Goal: Task Accomplishment & Management: Complete application form

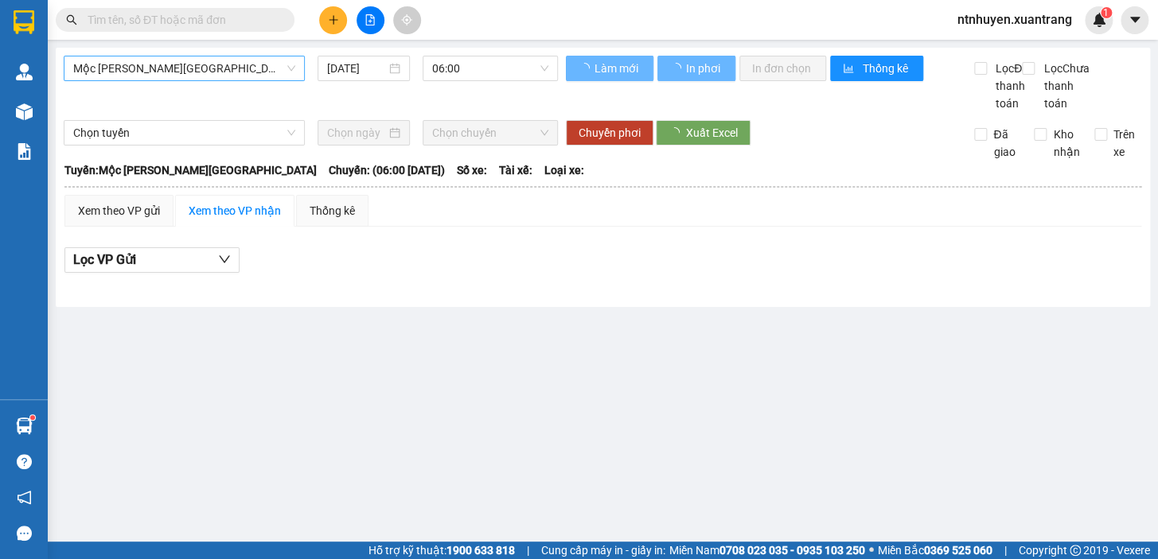
click at [185, 71] on span "Mộc [PERSON_NAME][GEOGRAPHIC_DATA]" at bounding box center [184, 68] width 222 height 24
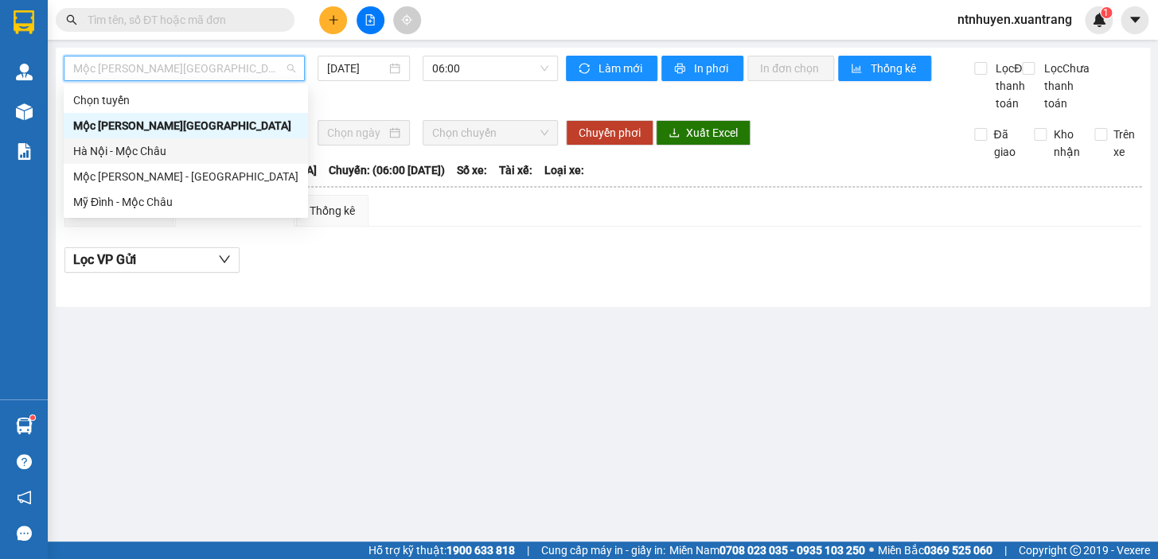
click at [143, 150] on div "Hà Nội - Mộc Châu" at bounding box center [185, 151] width 225 height 18
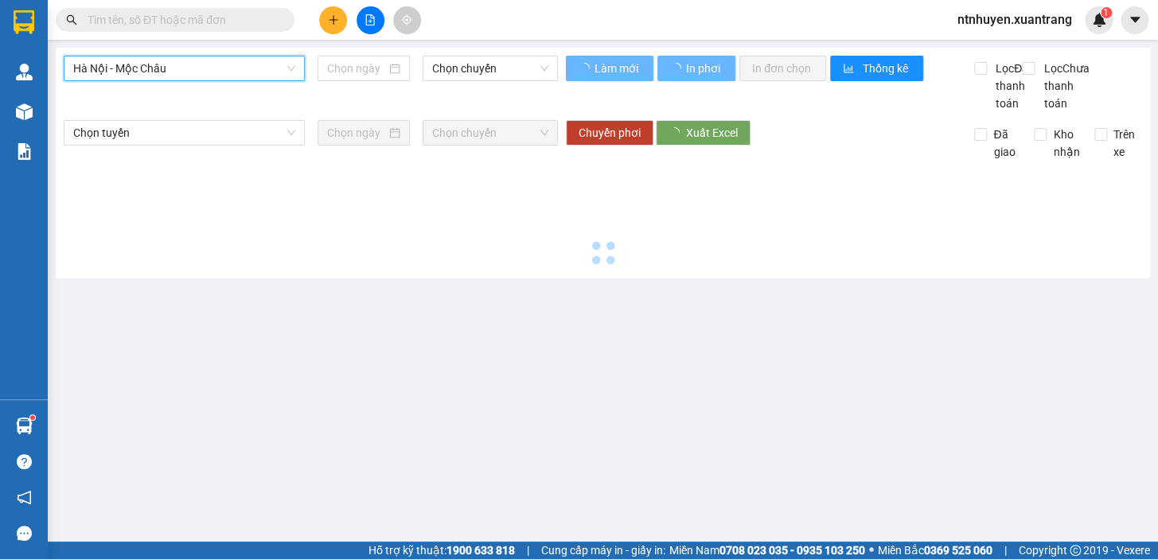
type input "[DATE]"
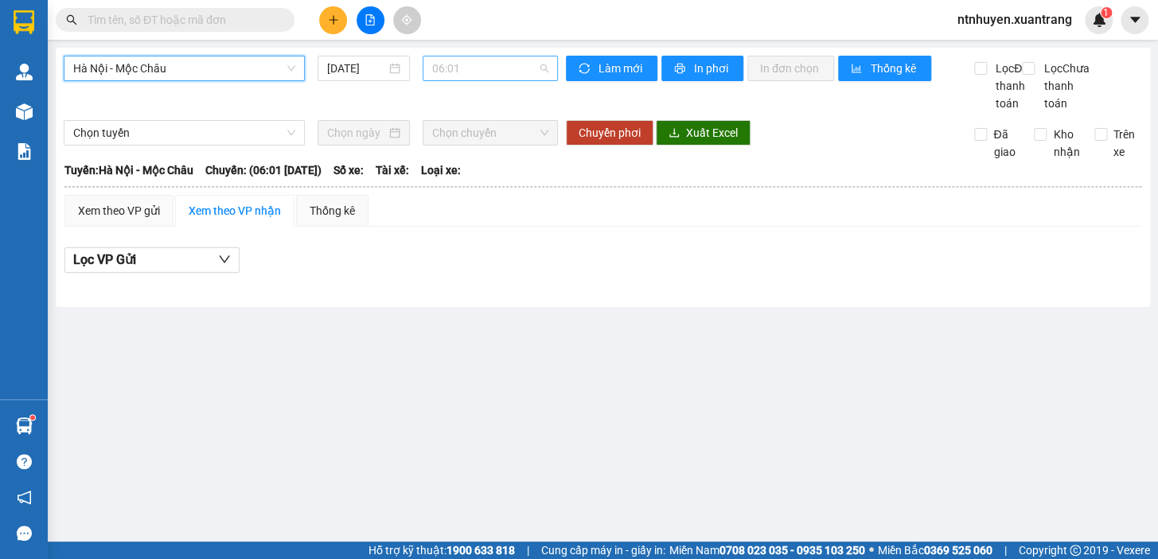
click at [459, 70] on span "06:01" at bounding box center [490, 68] width 116 height 24
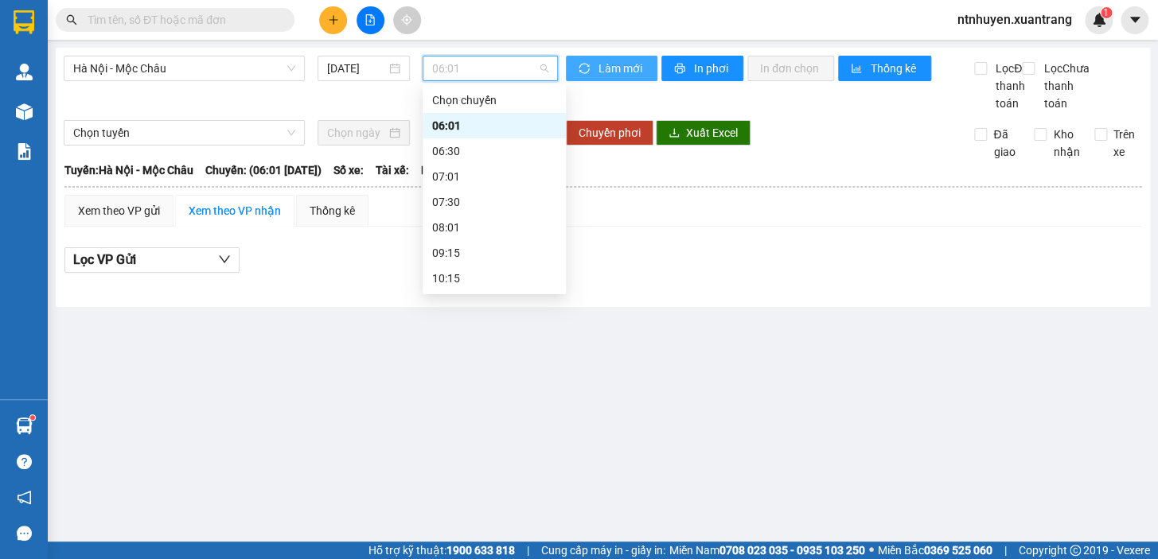
click at [626, 72] on span "Làm mới" at bounding box center [621, 69] width 46 height 18
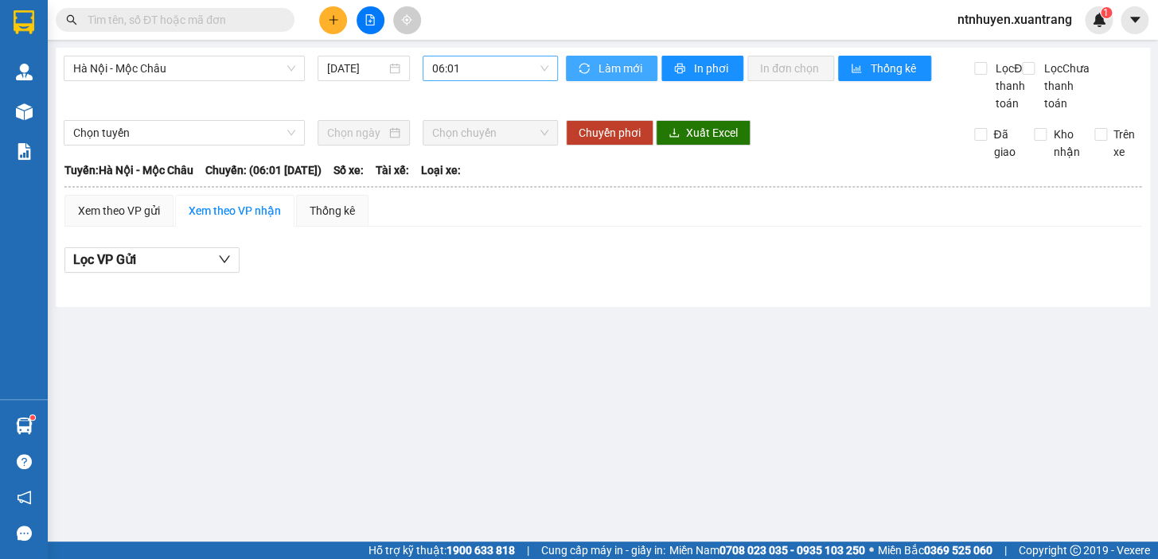
click at [474, 72] on span "06:01" at bounding box center [490, 68] width 116 height 24
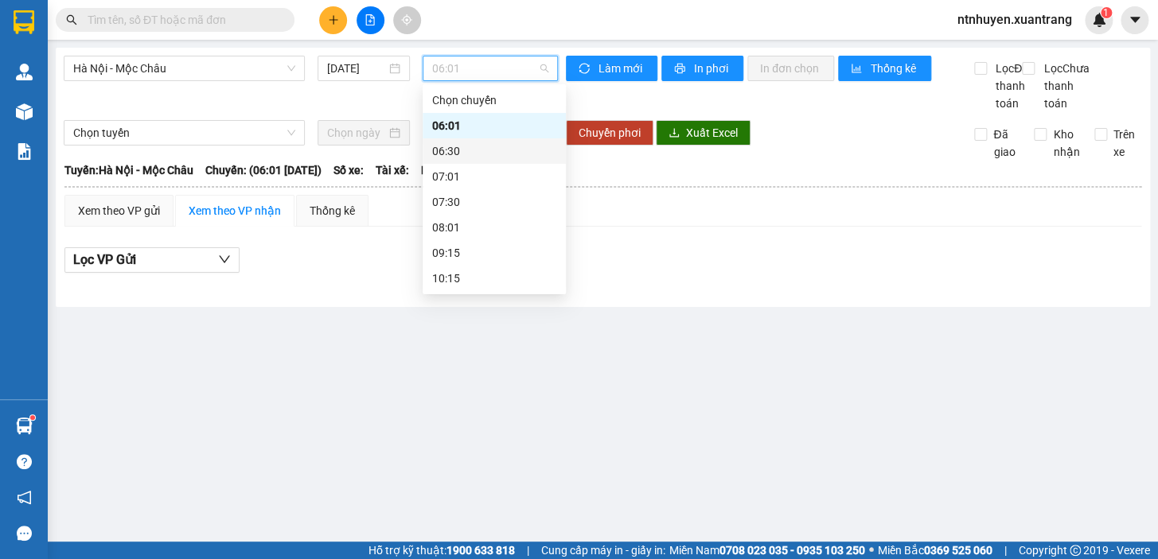
click at [460, 152] on div "06:30" at bounding box center [494, 151] width 124 height 18
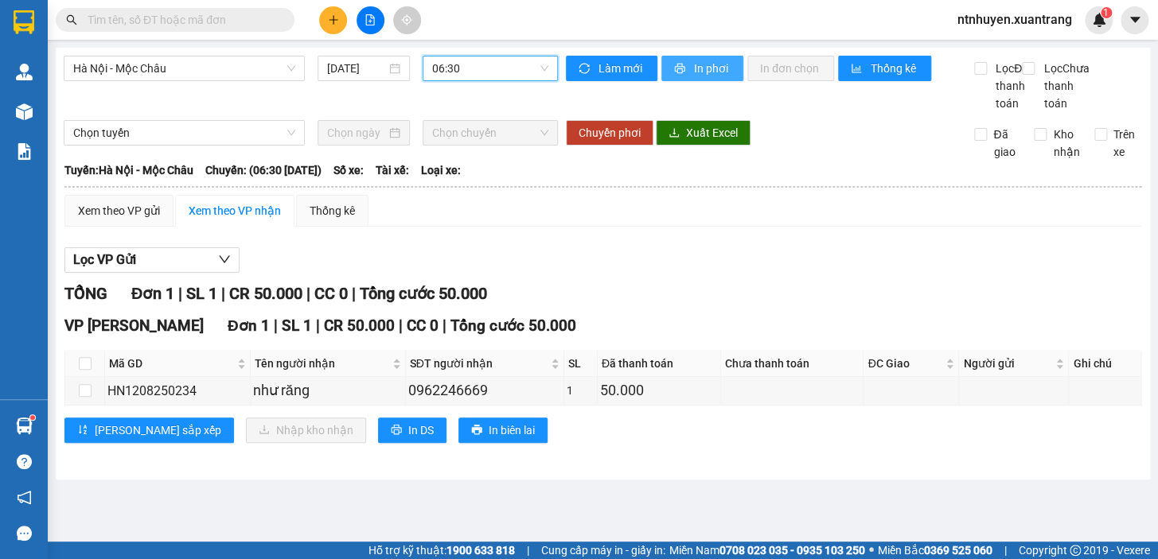
click at [680, 69] on icon "printer" at bounding box center [679, 69] width 10 height 10
click at [458, 68] on span "06:30" at bounding box center [490, 68] width 116 height 24
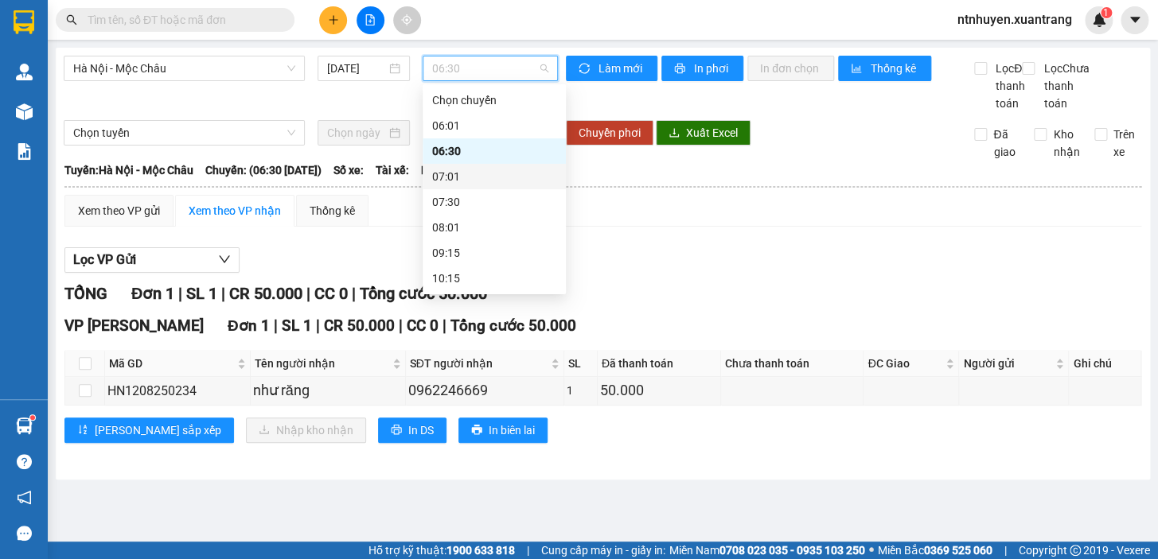
click at [472, 178] on div "07:01" at bounding box center [494, 177] width 124 height 18
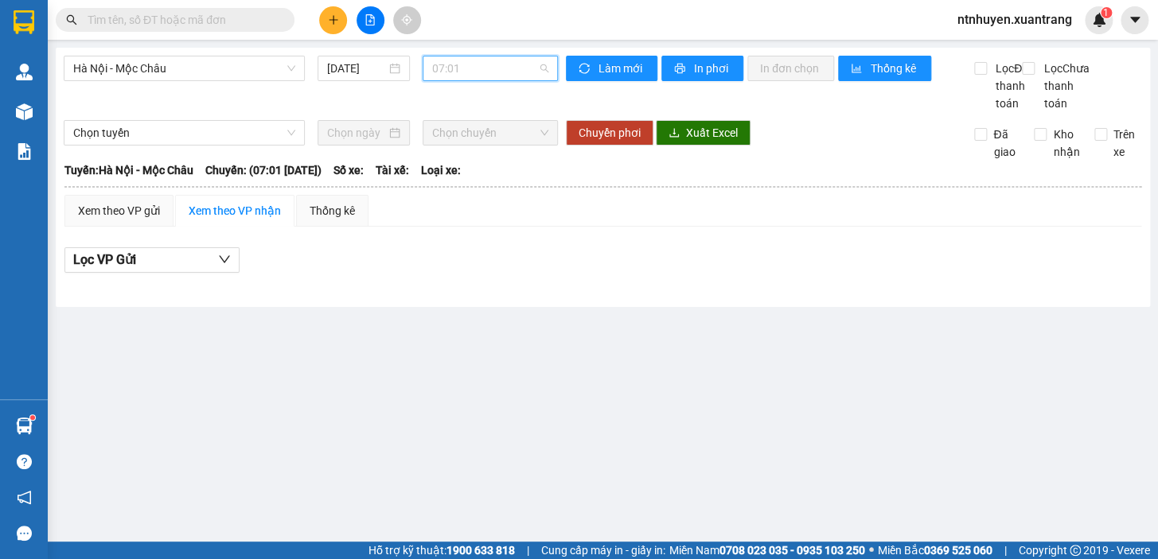
click at [473, 62] on span "07:01" at bounding box center [490, 68] width 116 height 24
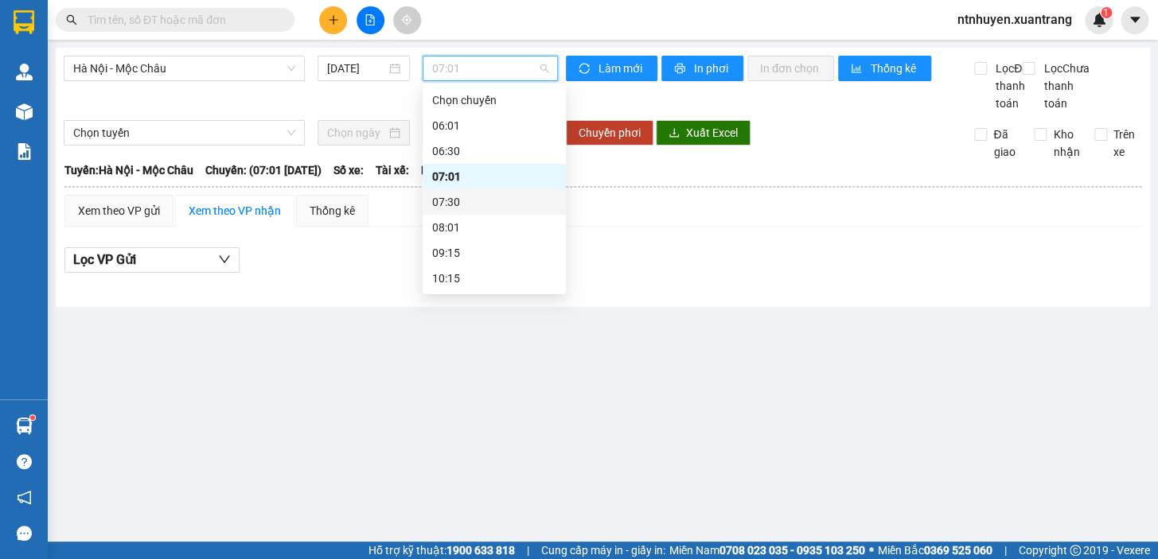
click at [459, 197] on div "07:30" at bounding box center [494, 202] width 124 height 18
click at [487, 71] on span "07:30" at bounding box center [490, 68] width 116 height 24
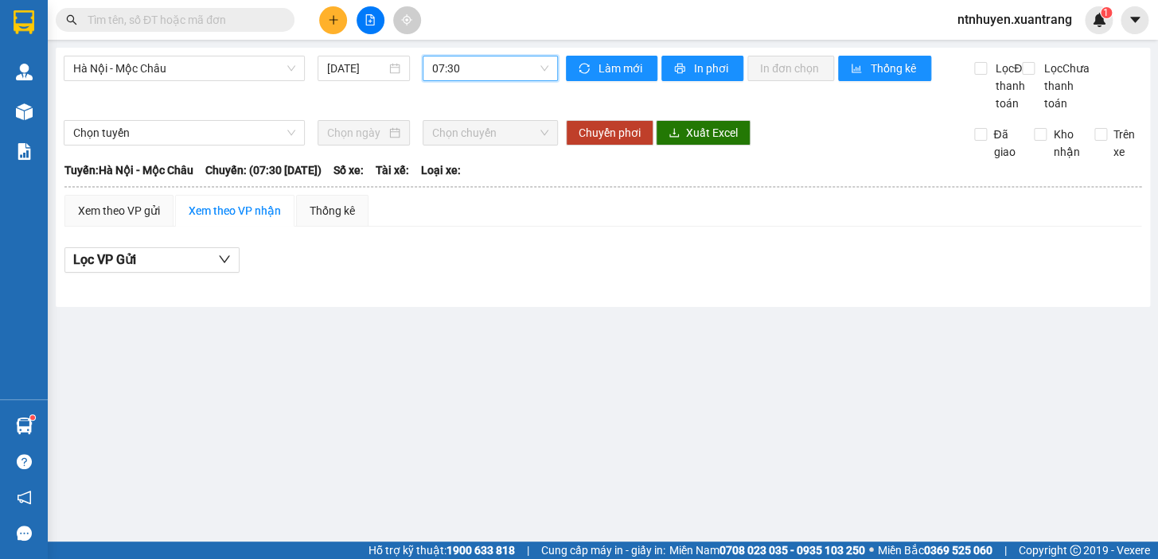
click at [492, 64] on span "07:30" at bounding box center [490, 68] width 116 height 24
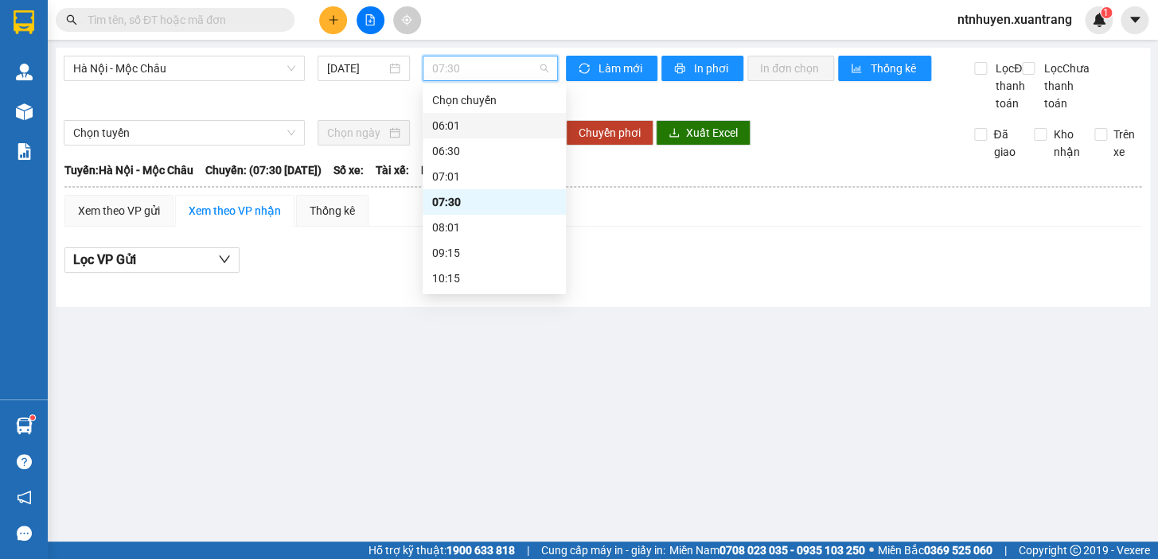
click at [469, 124] on div "06:01" at bounding box center [494, 126] width 124 height 18
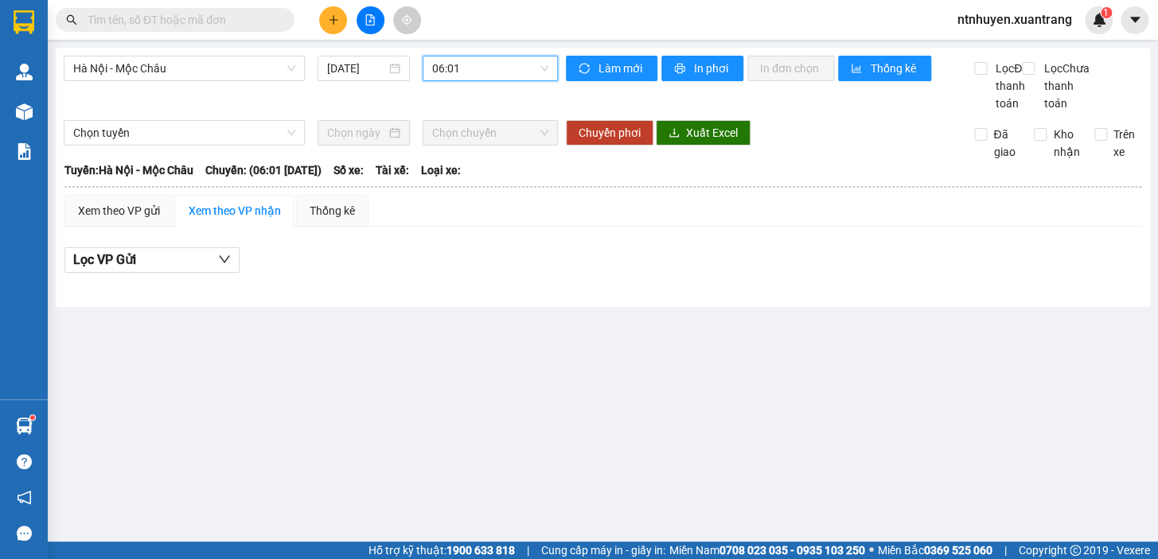
click at [477, 68] on span "06:01" at bounding box center [490, 68] width 116 height 24
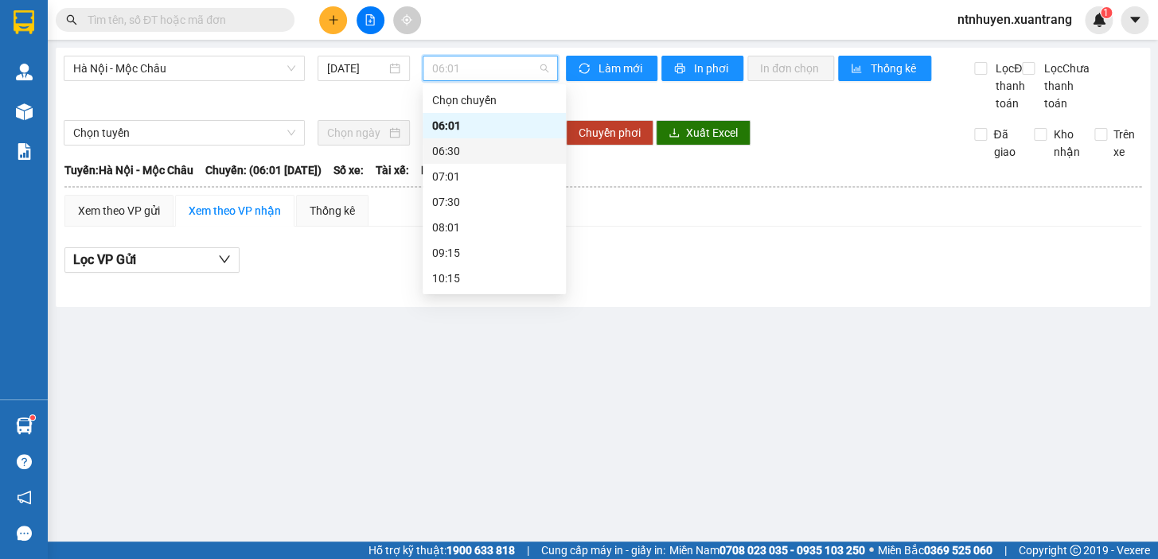
click at [473, 154] on div "06:30" at bounding box center [494, 151] width 124 height 18
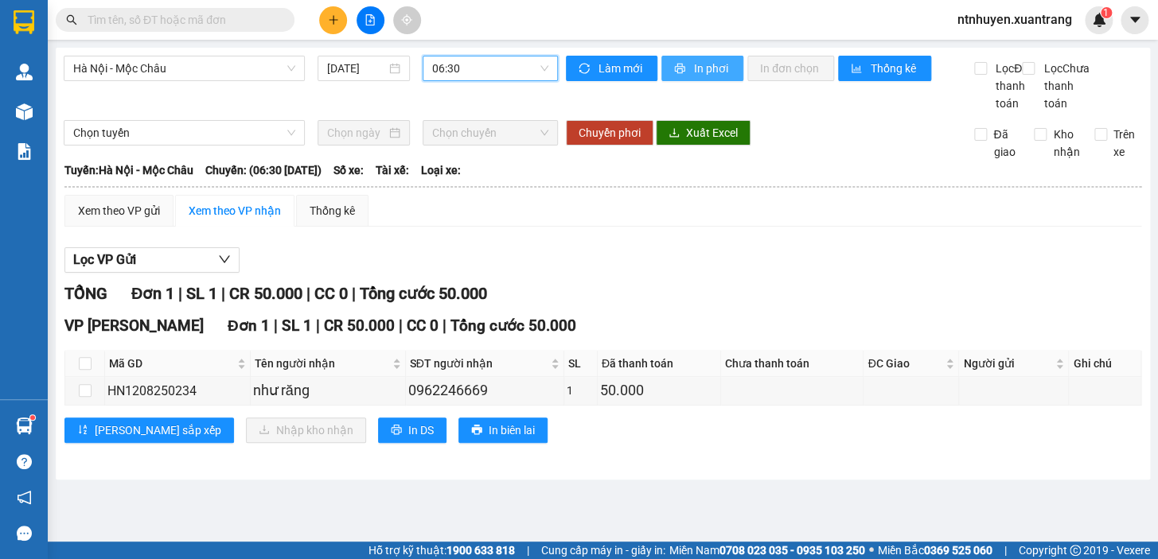
click at [694, 70] on span "In phơi" at bounding box center [712, 69] width 37 height 18
click at [463, 68] on span "06:30" at bounding box center [490, 68] width 116 height 24
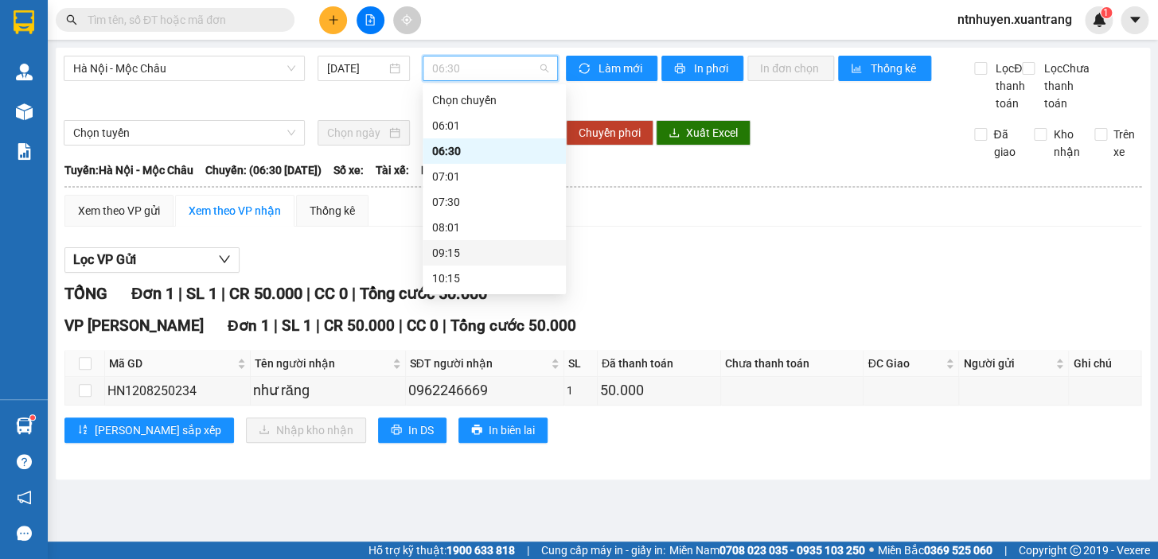
click at [464, 255] on div "09:15" at bounding box center [494, 253] width 124 height 18
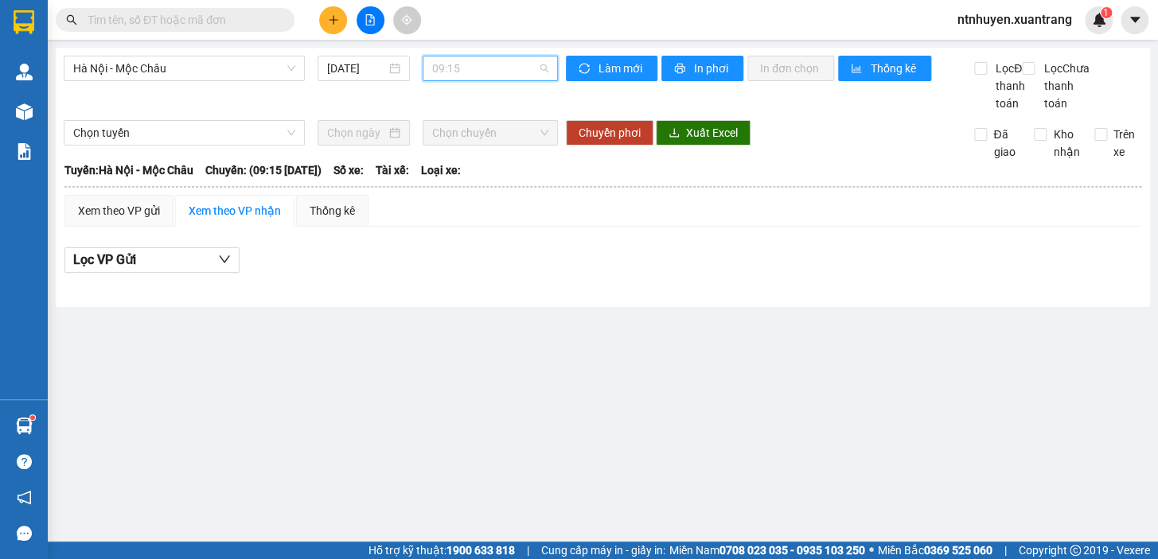
click at [466, 76] on span "09:15" at bounding box center [490, 68] width 116 height 24
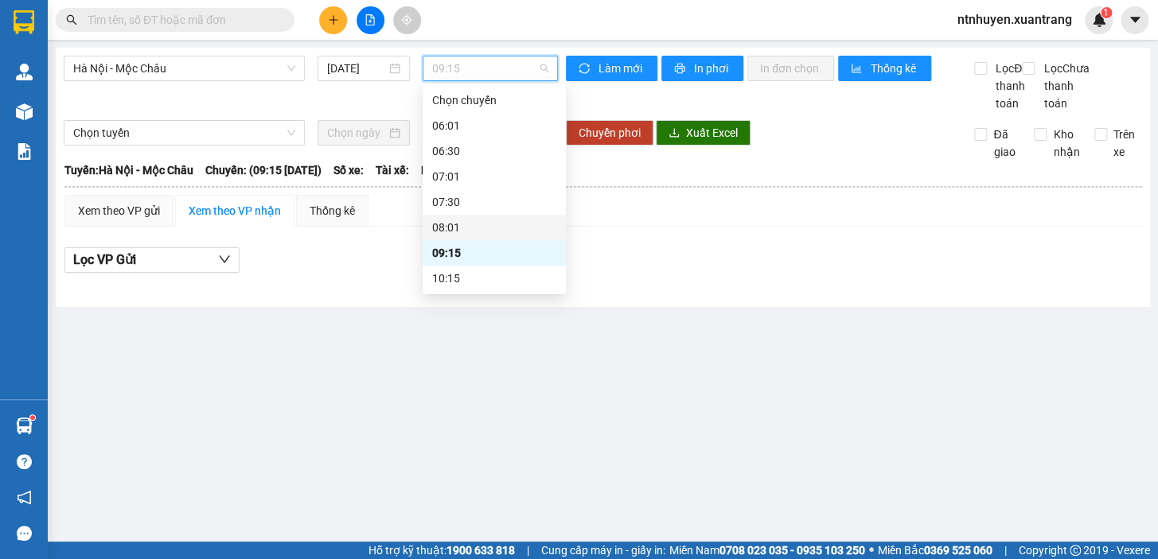
click at [455, 228] on div "08:01" at bounding box center [494, 228] width 124 height 18
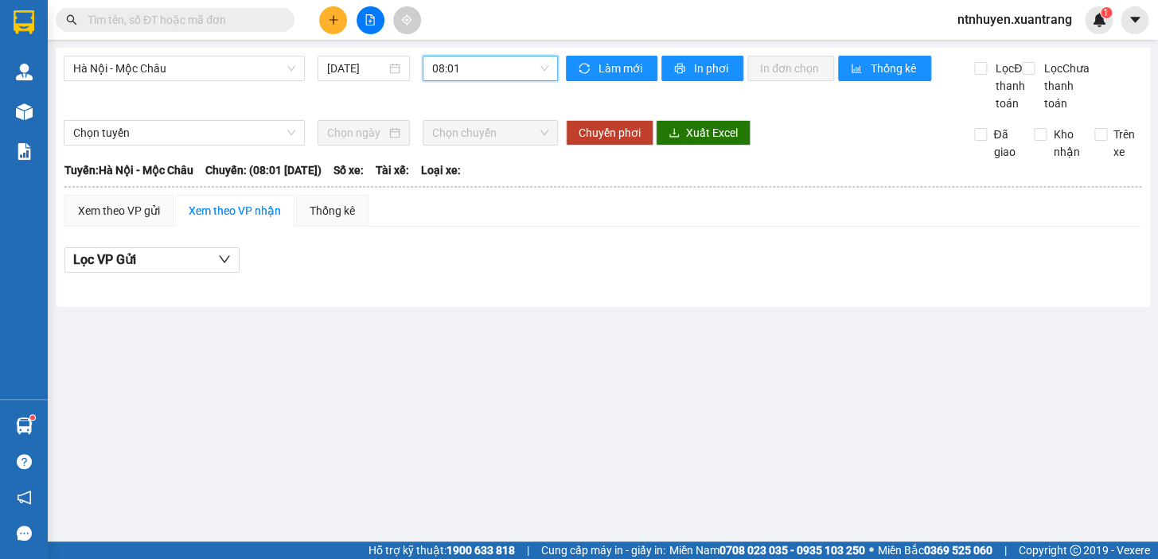
click at [477, 72] on span "08:01" at bounding box center [490, 68] width 116 height 24
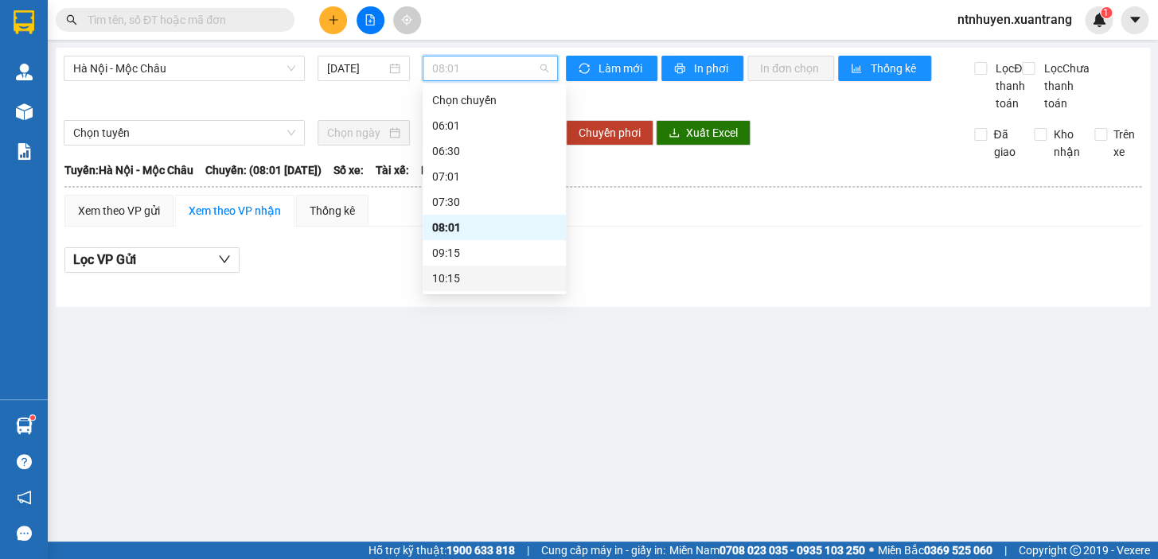
click at [466, 280] on div "10:15" at bounding box center [494, 279] width 124 height 18
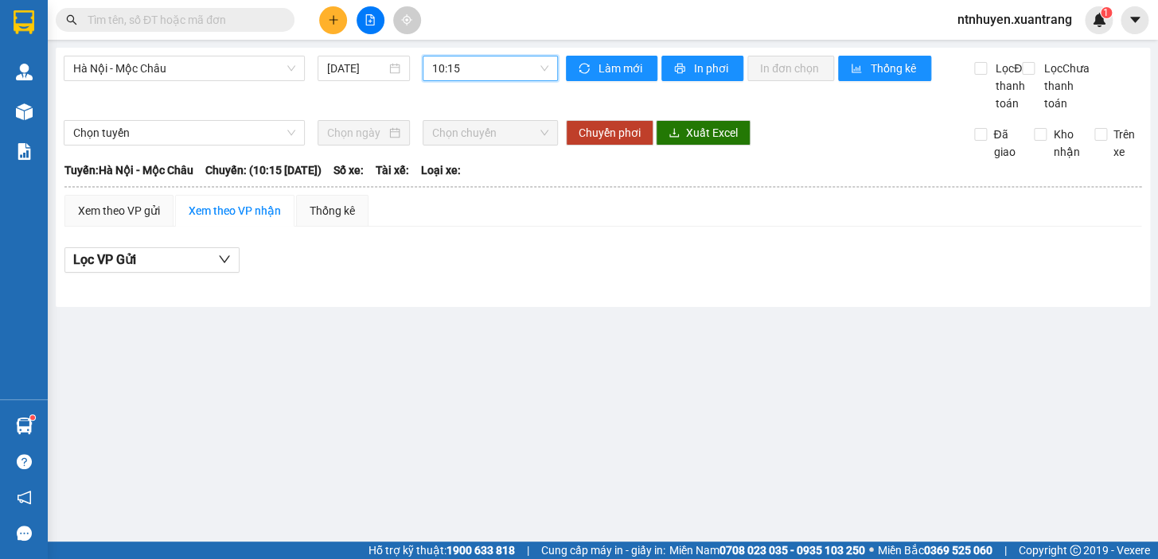
click at [467, 62] on span "10:15" at bounding box center [490, 68] width 116 height 24
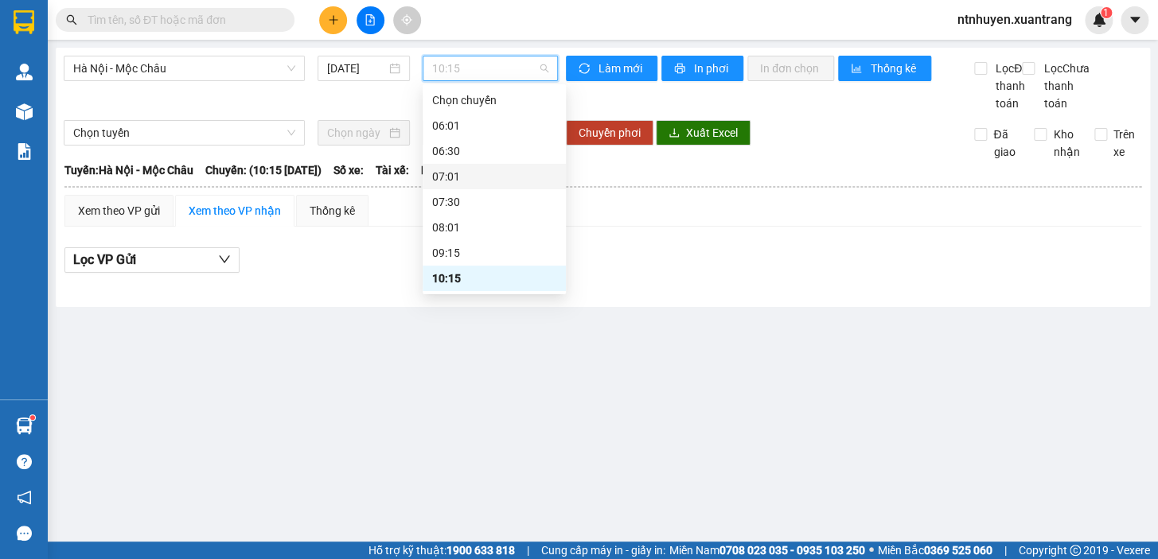
scroll to position [144, 0]
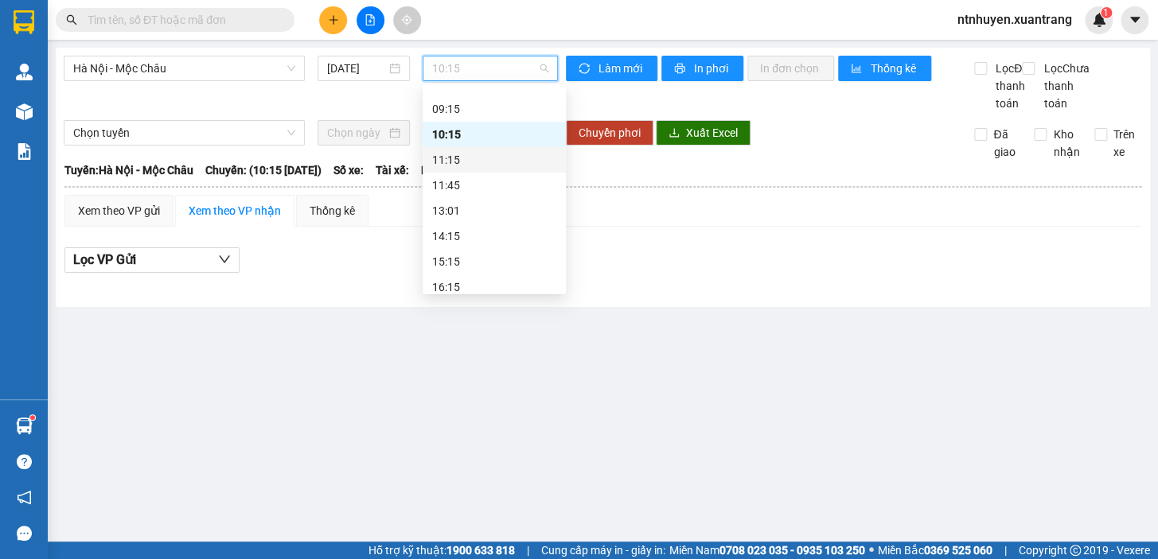
click at [462, 159] on div "11:15" at bounding box center [494, 160] width 124 height 18
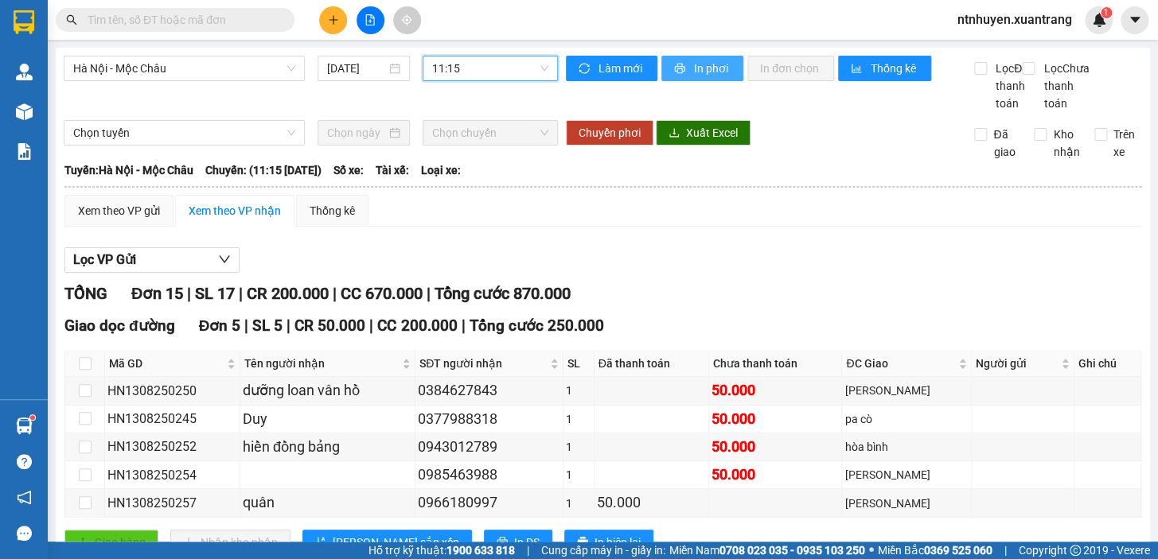
click at [694, 70] on span "In phơi" at bounding box center [712, 69] width 37 height 18
click at [472, 64] on span "11:15" at bounding box center [490, 68] width 116 height 24
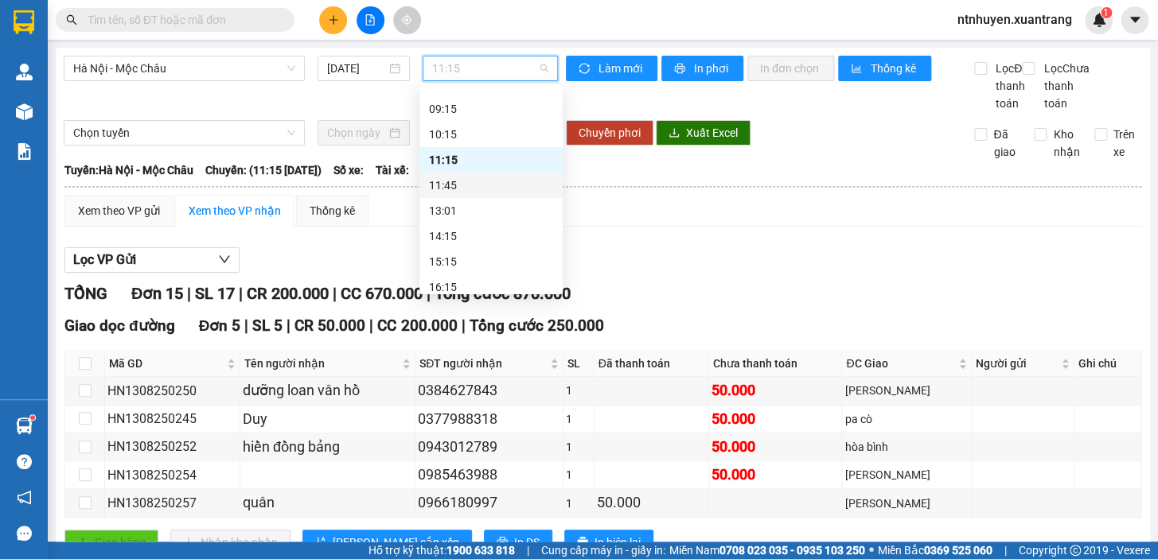
click at [462, 188] on div "11:45" at bounding box center [491, 186] width 124 height 18
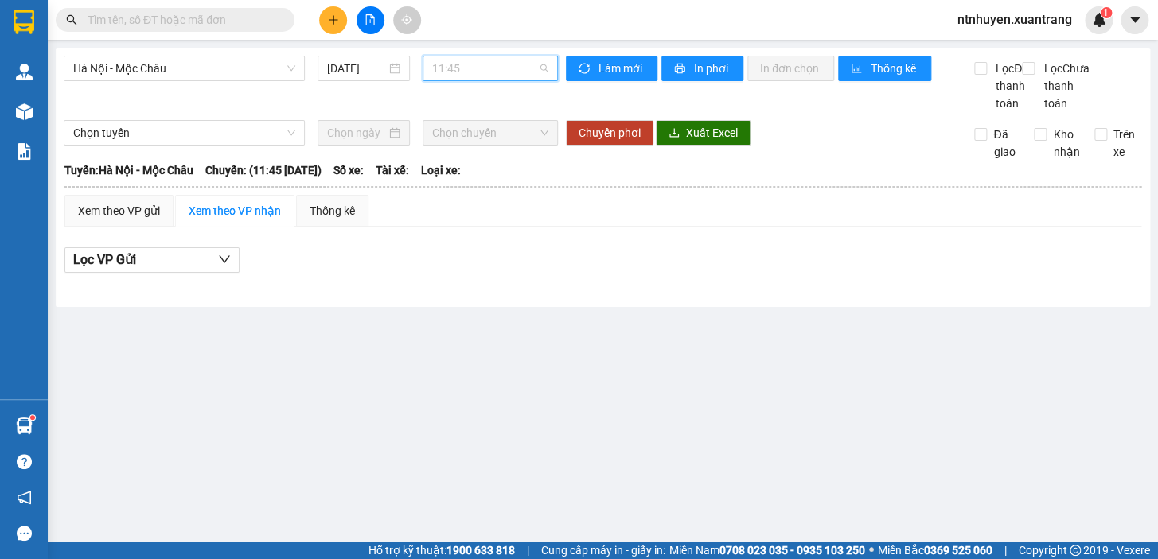
click at [488, 72] on span "11:45" at bounding box center [490, 68] width 116 height 24
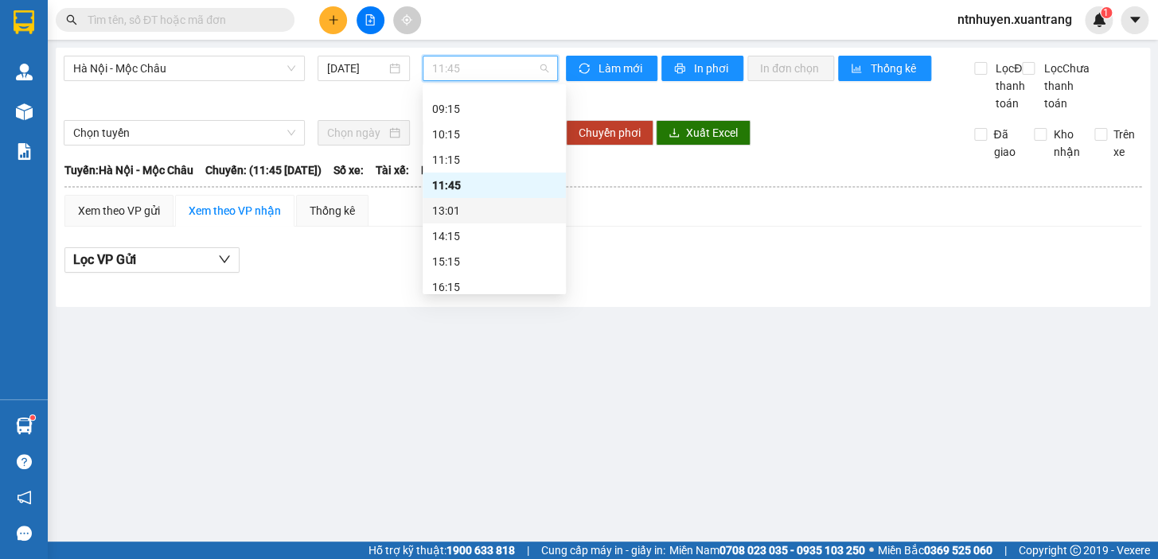
click at [468, 209] on div "13:01" at bounding box center [494, 211] width 124 height 18
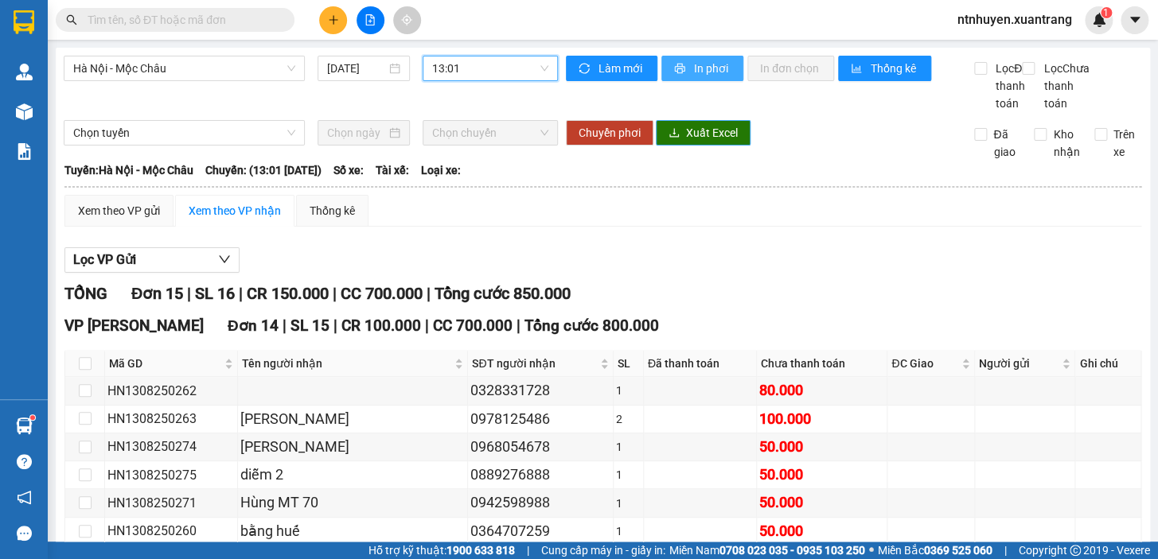
drag, startPoint x: 679, startPoint y: 77, endPoint x: 702, endPoint y: 158, distance: 84.4
click at [679, 76] on button "In phơi" at bounding box center [702, 68] width 82 height 25
click at [471, 66] on span "13:01" at bounding box center [490, 68] width 116 height 24
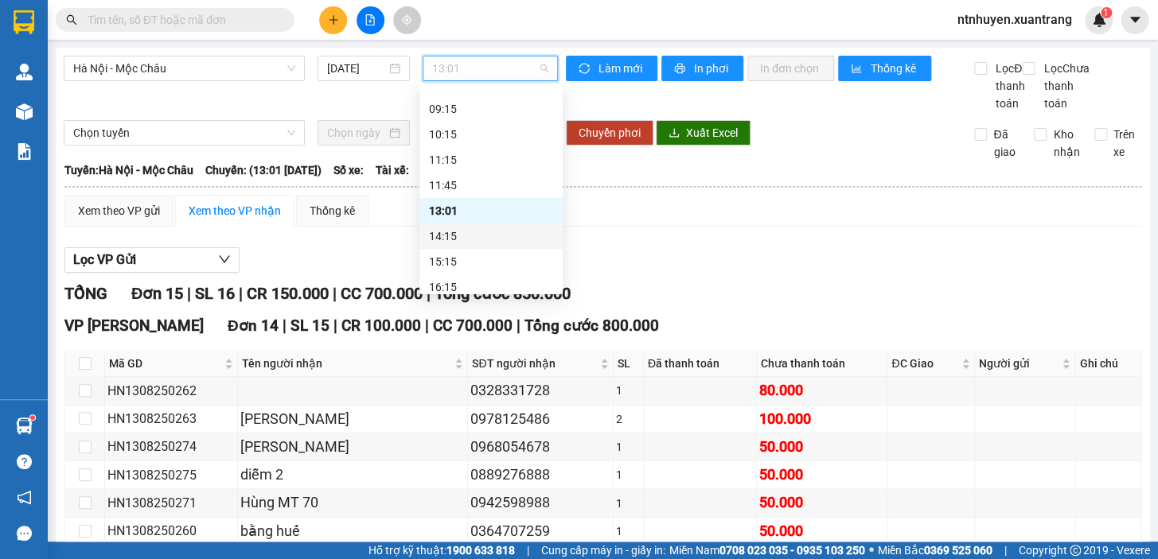
click at [470, 233] on div "14:15" at bounding box center [491, 237] width 124 height 18
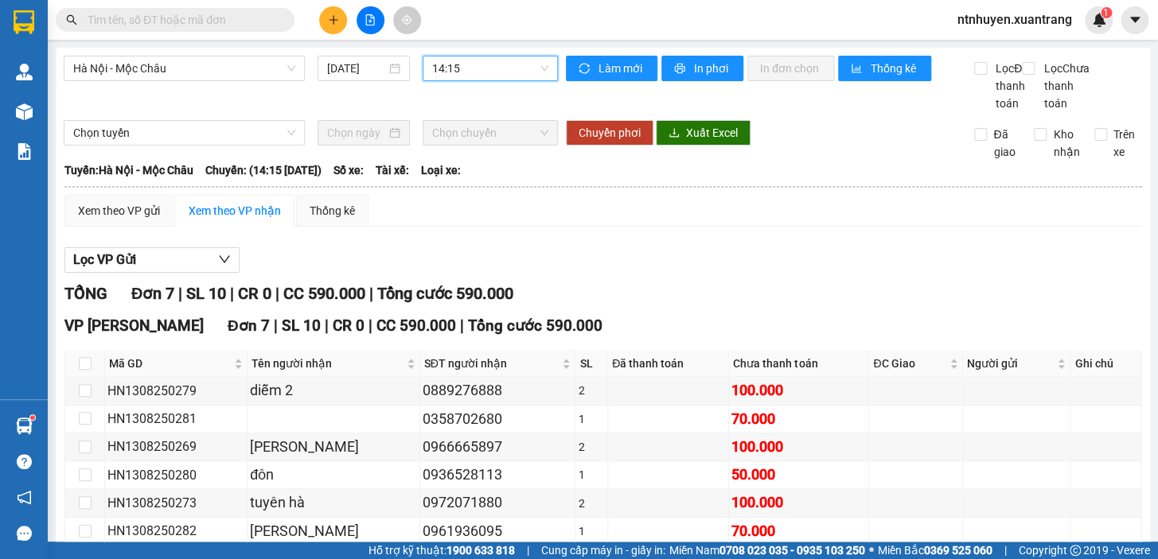
click at [715, 55] on div "[GEOGRAPHIC_DATA] - Mộc [PERSON_NAME] [DATE] 14:15 14:15 [PERSON_NAME] mới In p…" at bounding box center [603, 348] width 1094 height 600
click at [701, 72] on span "In phơi" at bounding box center [712, 69] width 37 height 18
click at [505, 64] on span "14:15" at bounding box center [490, 68] width 116 height 24
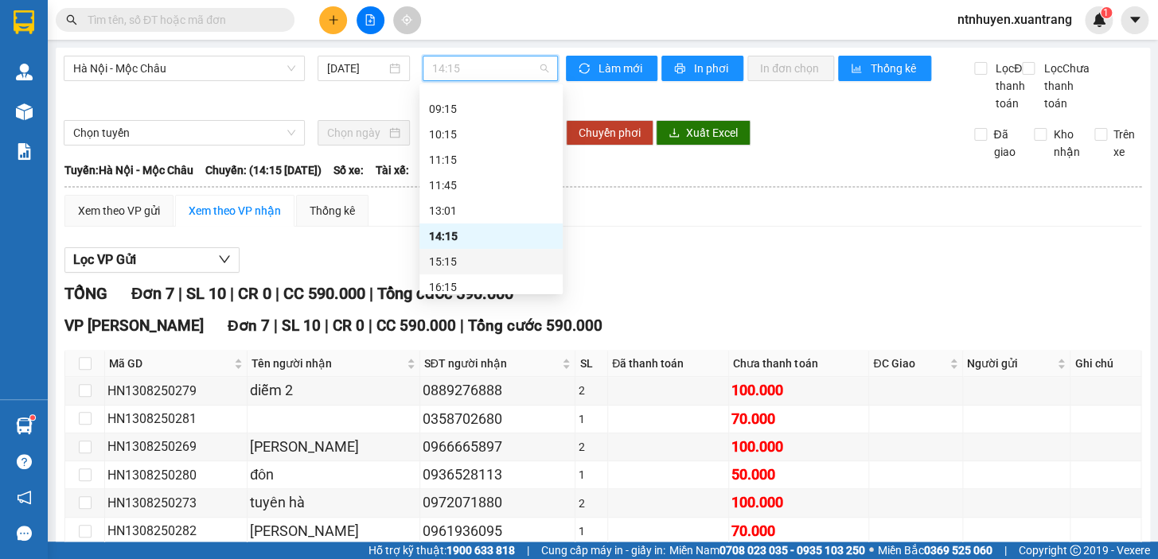
click at [448, 259] on div "15:15" at bounding box center [491, 262] width 124 height 18
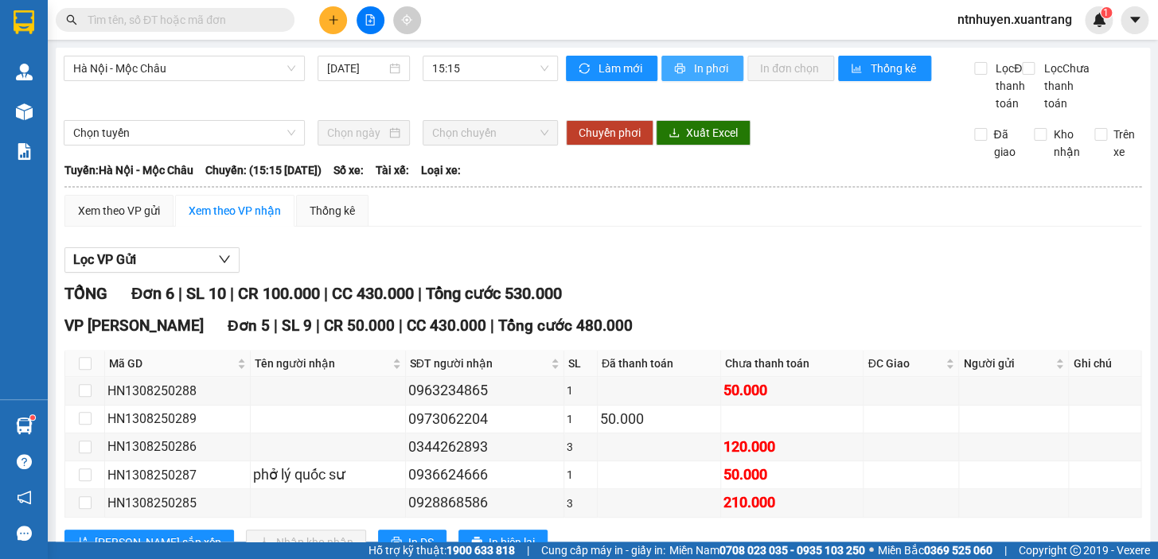
click at [699, 68] on span "In phơi" at bounding box center [712, 69] width 37 height 18
click at [477, 61] on span "15:15" at bounding box center [490, 68] width 116 height 24
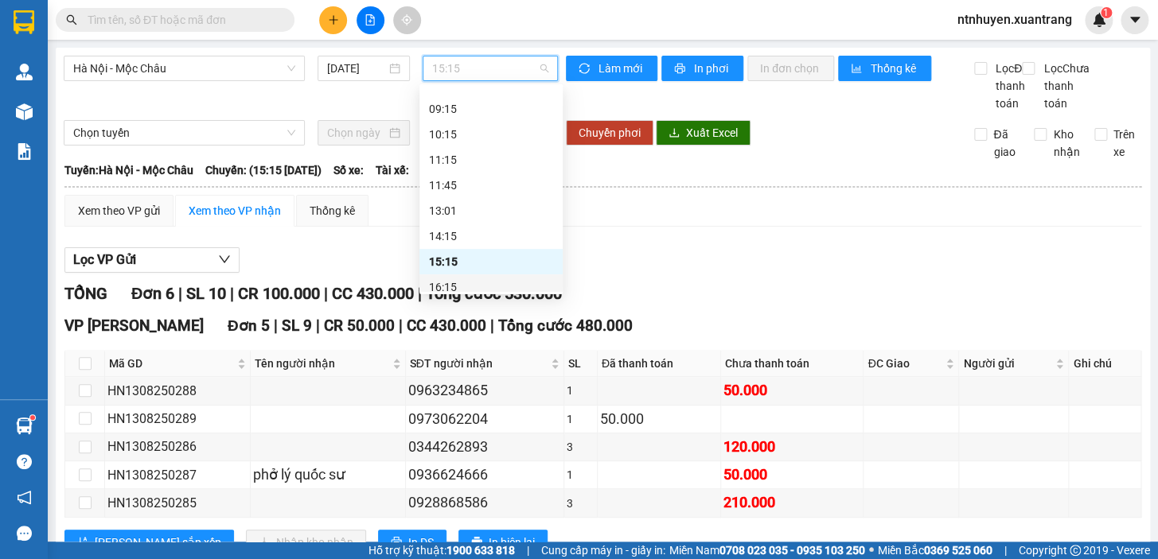
click at [470, 286] on div "16:15" at bounding box center [491, 288] width 124 height 18
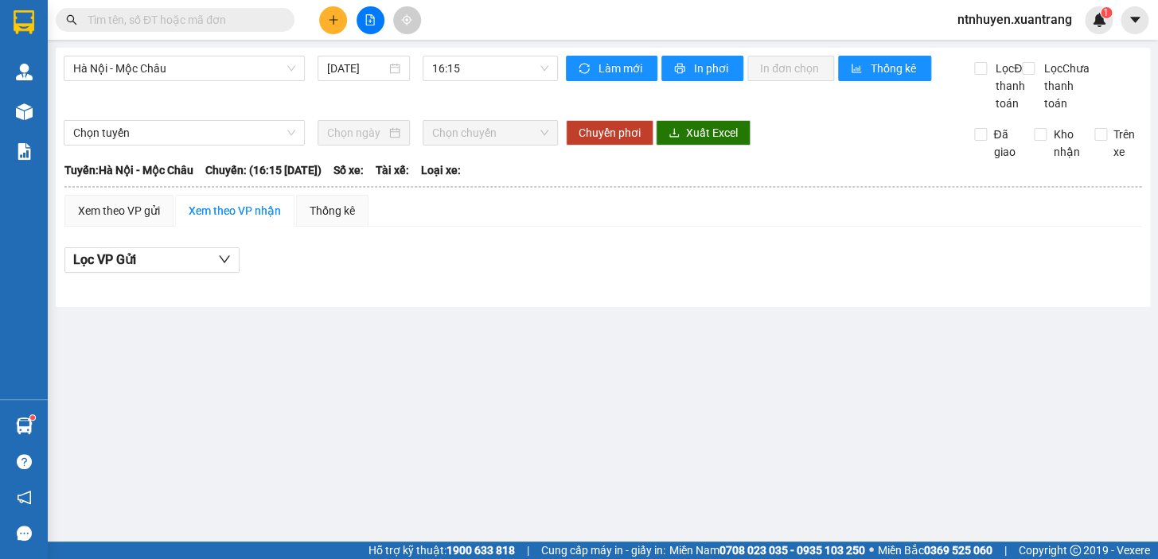
click at [171, 21] on input "text" at bounding box center [182, 20] width 188 height 18
paste input "0989330819"
type input "0989330819"
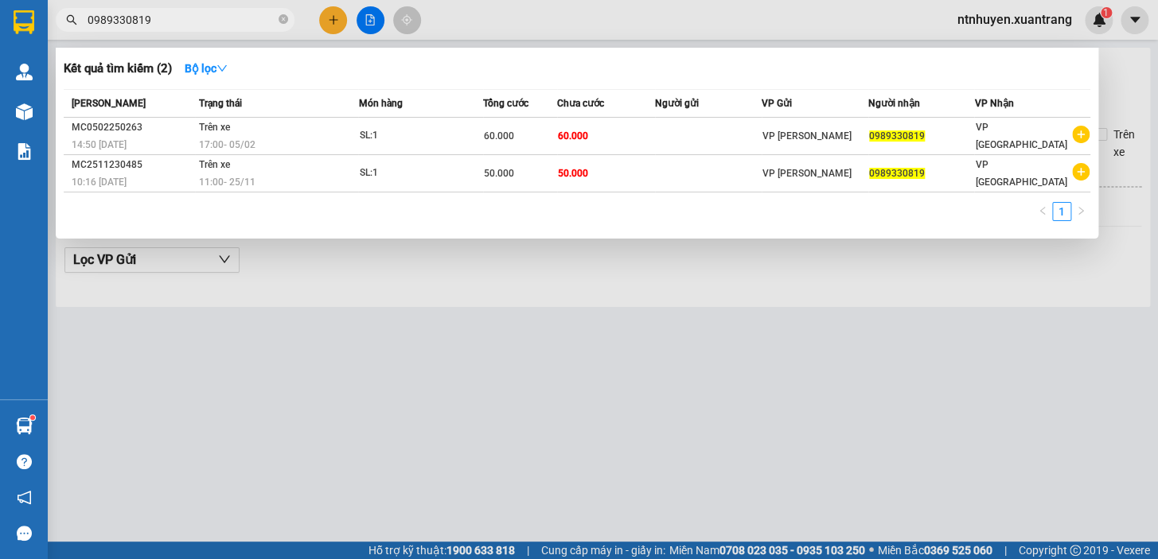
click at [172, 21] on input "0989330819" at bounding box center [182, 20] width 188 height 18
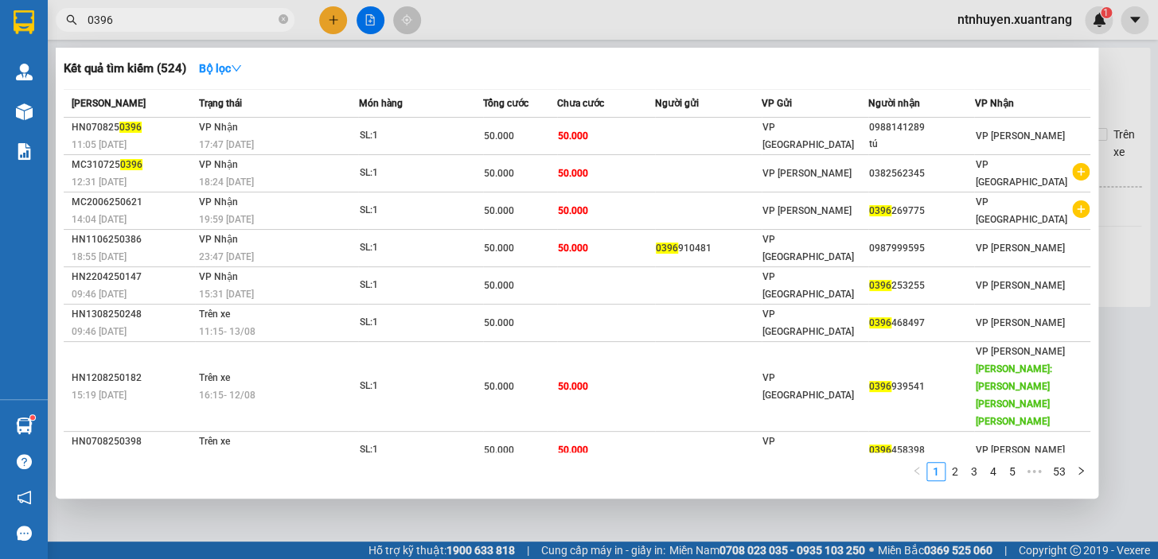
click at [154, 22] on input "0396" at bounding box center [182, 20] width 188 height 18
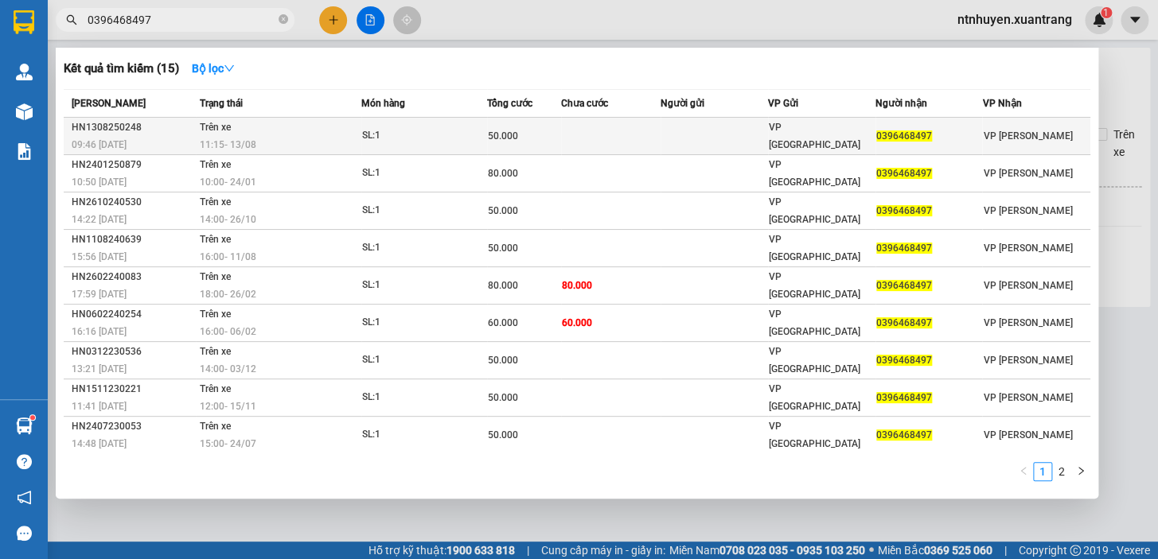
type input "0396468497"
click at [289, 134] on td "Trên xe 11:15 [DATE]" at bounding box center [279, 136] width 166 height 37
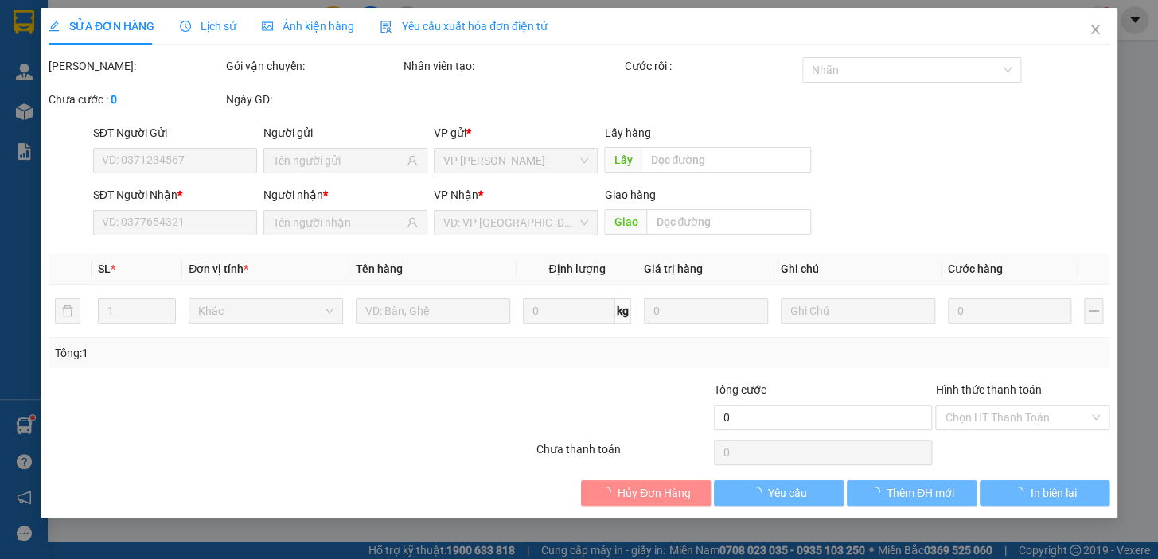
type input "0396468497"
type input "50.000"
type input "0"
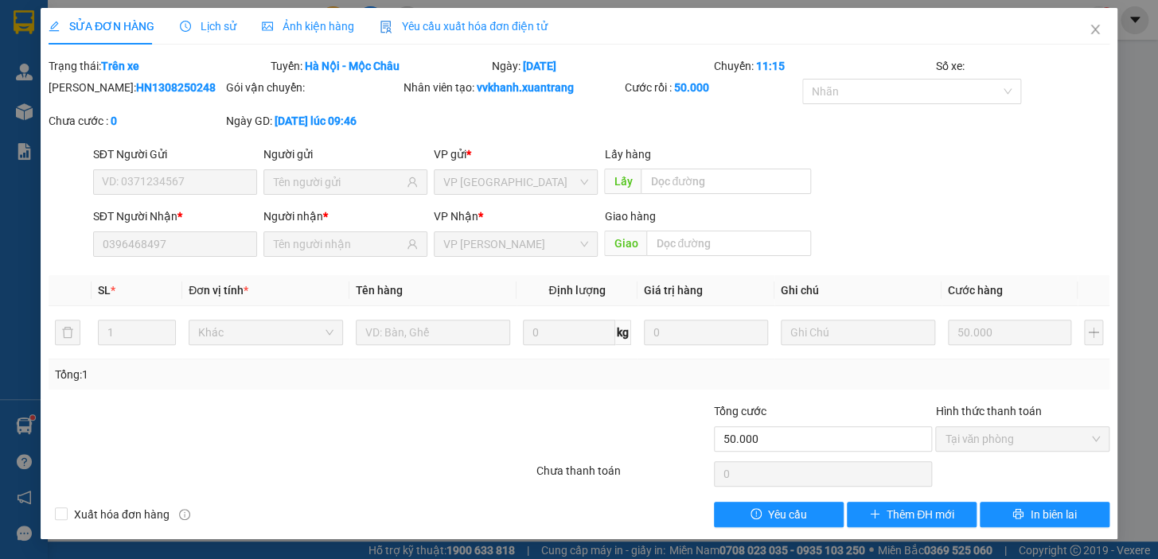
click at [300, 27] on span "Ảnh kiện hàng" at bounding box center [308, 26] width 92 height 13
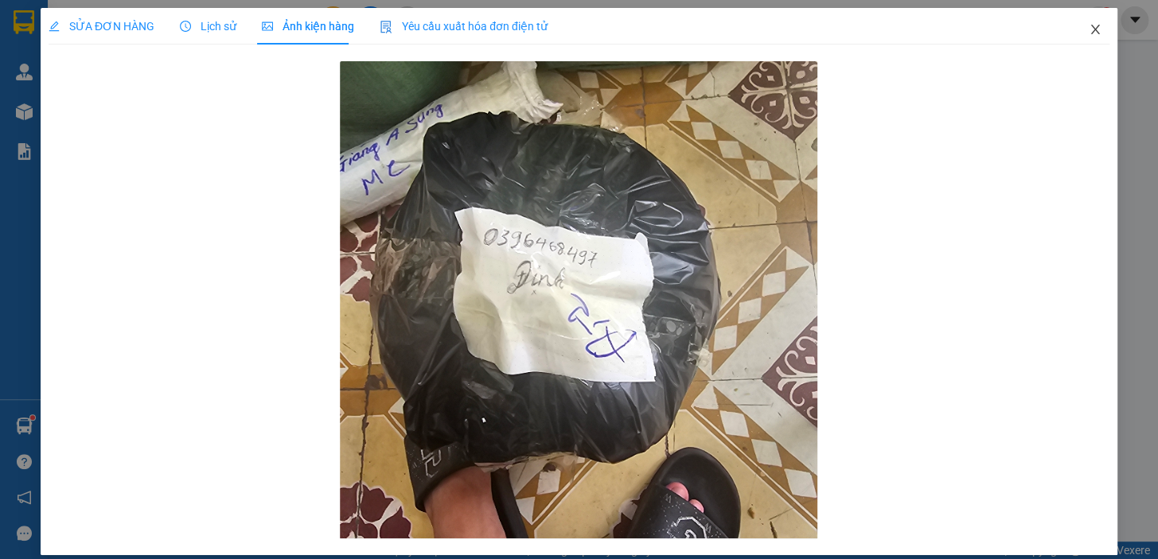
click at [1089, 32] on icon "close" at bounding box center [1095, 29] width 13 height 13
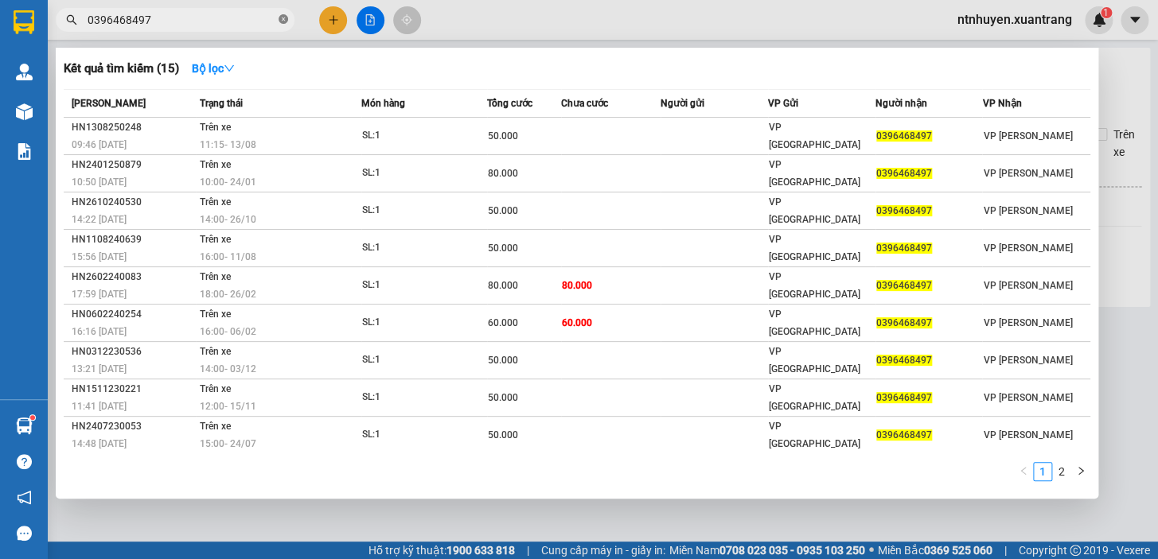
click at [282, 16] on icon "close-circle" at bounding box center [284, 19] width 10 height 10
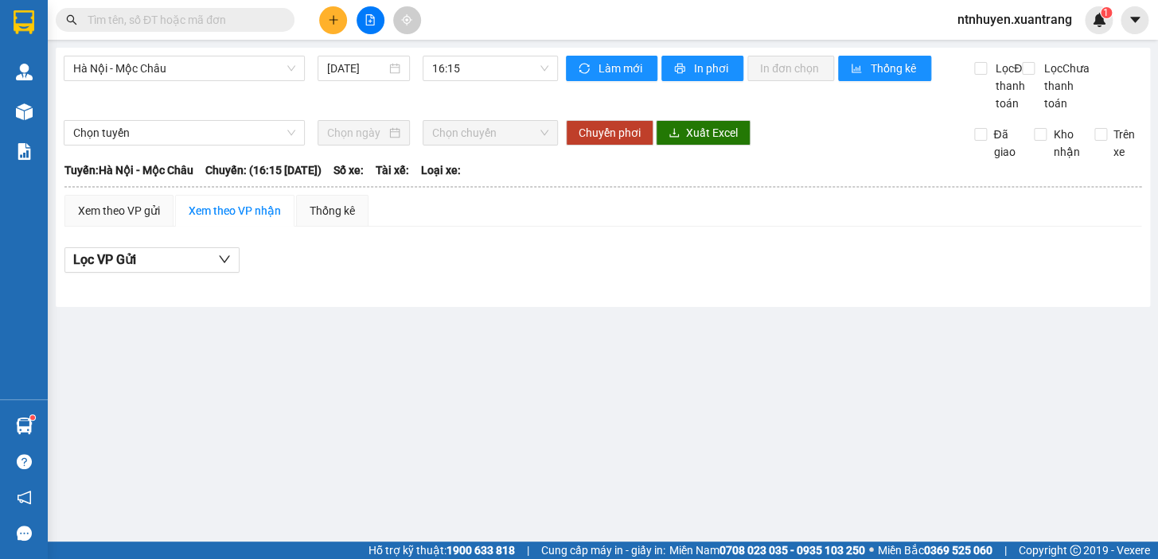
click at [166, 20] on input "text" at bounding box center [182, 20] width 188 height 18
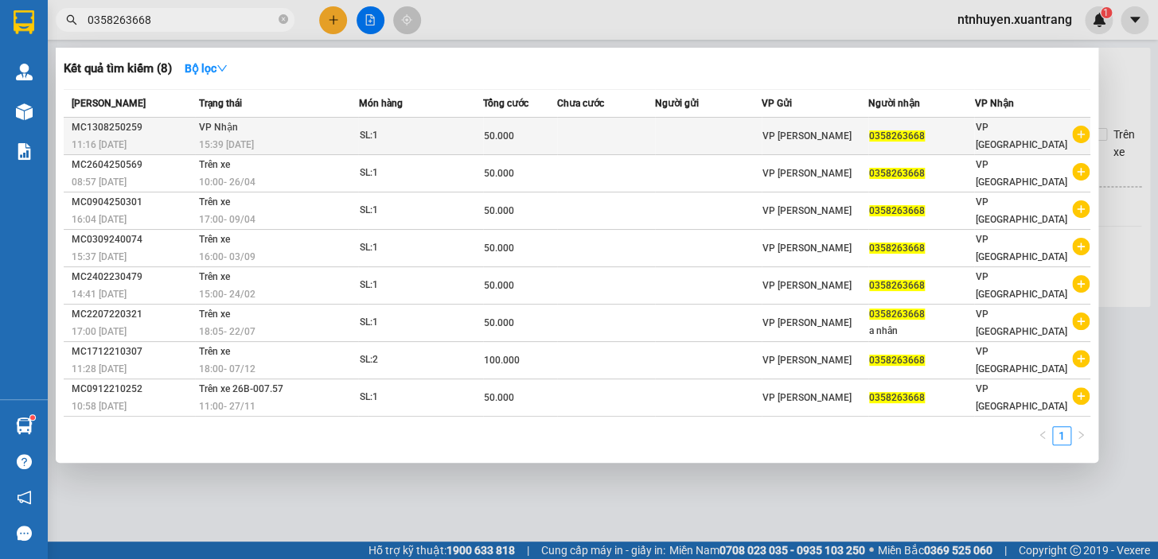
type input "0358263668"
click at [271, 136] on div "15:39 [DATE]" at bounding box center [278, 145] width 159 height 18
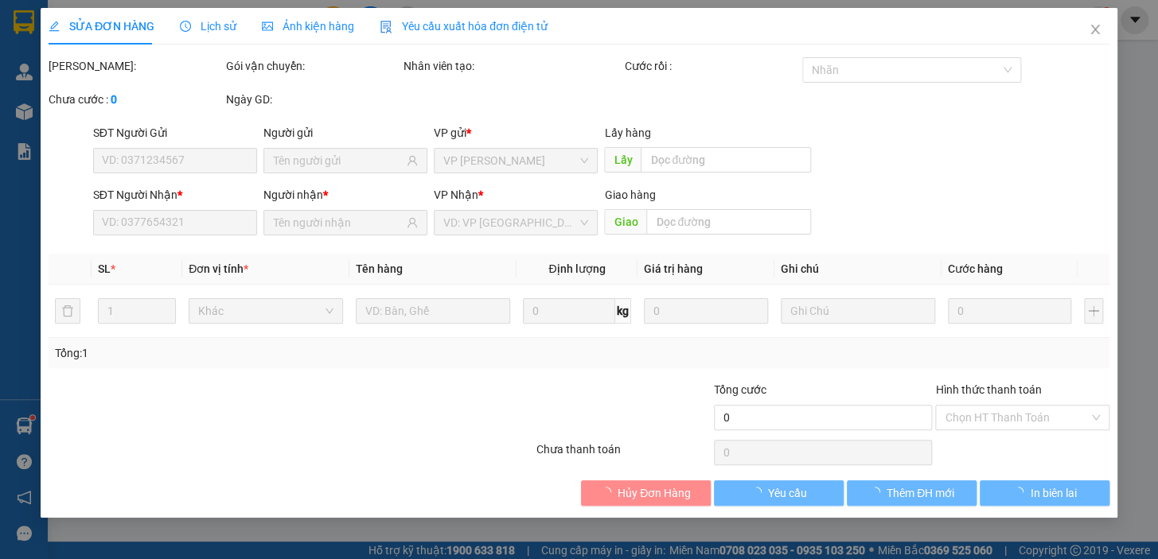
type input "0358263668"
type input "50.000"
type input "0"
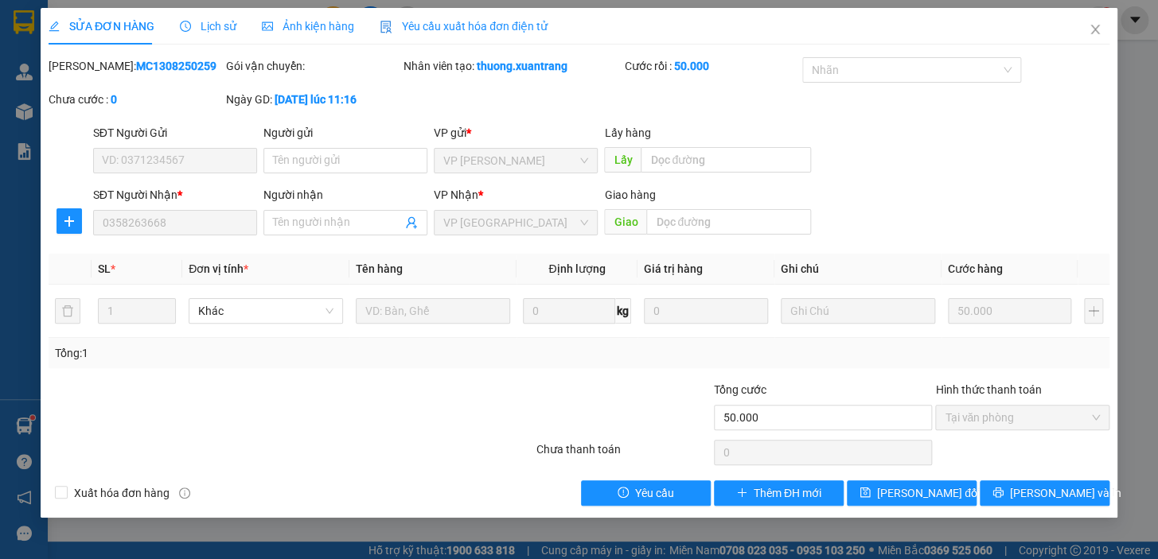
click at [294, 27] on span "Ảnh kiện hàng" at bounding box center [308, 26] width 92 height 13
